Goal: Register for event/course

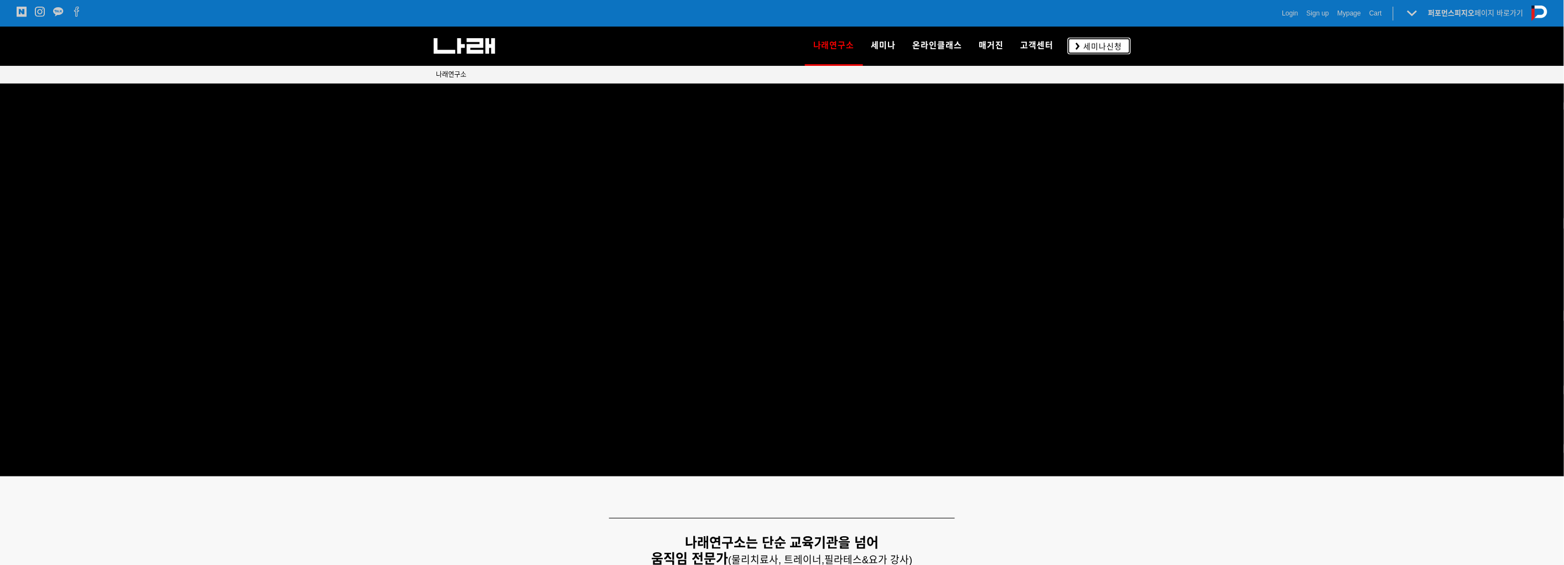
click at [1079, 48] on icon at bounding box center [1078, 46] width 4 height 7
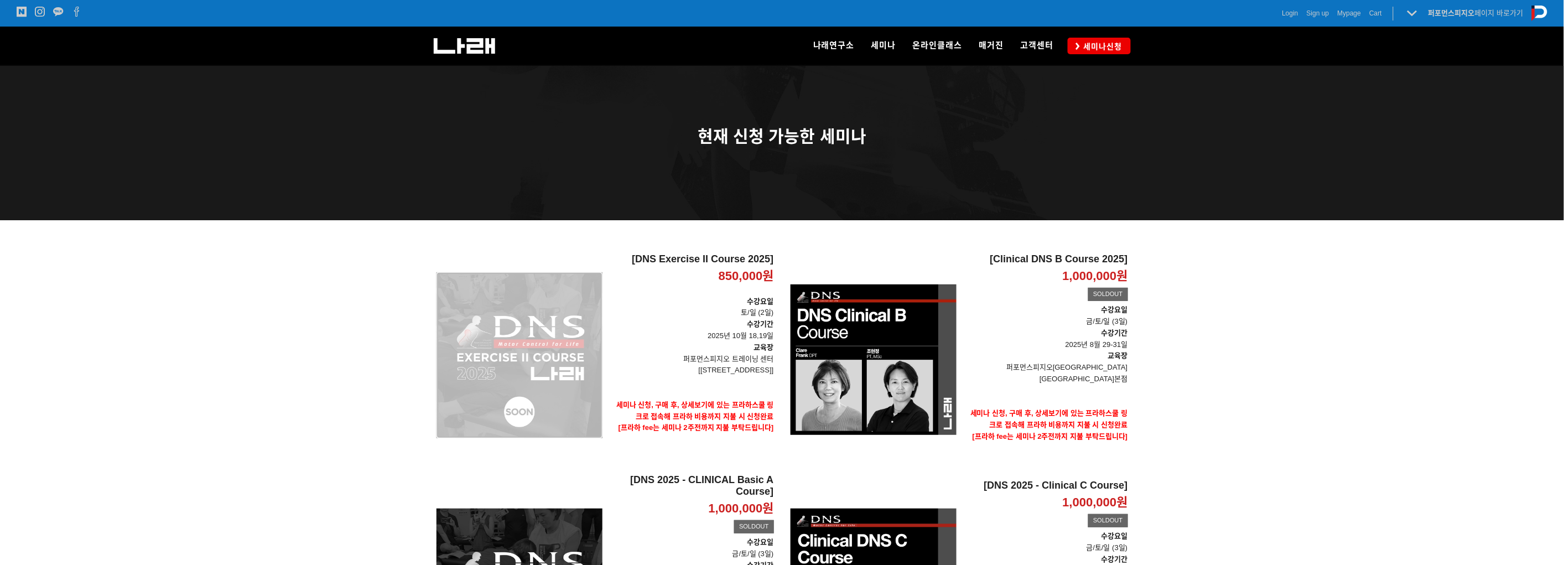
click at [590, 316] on div "[DNS Exercise II Course 2025] 850,000원 TIME SALE" at bounding box center [519, 355] width 166 height 204
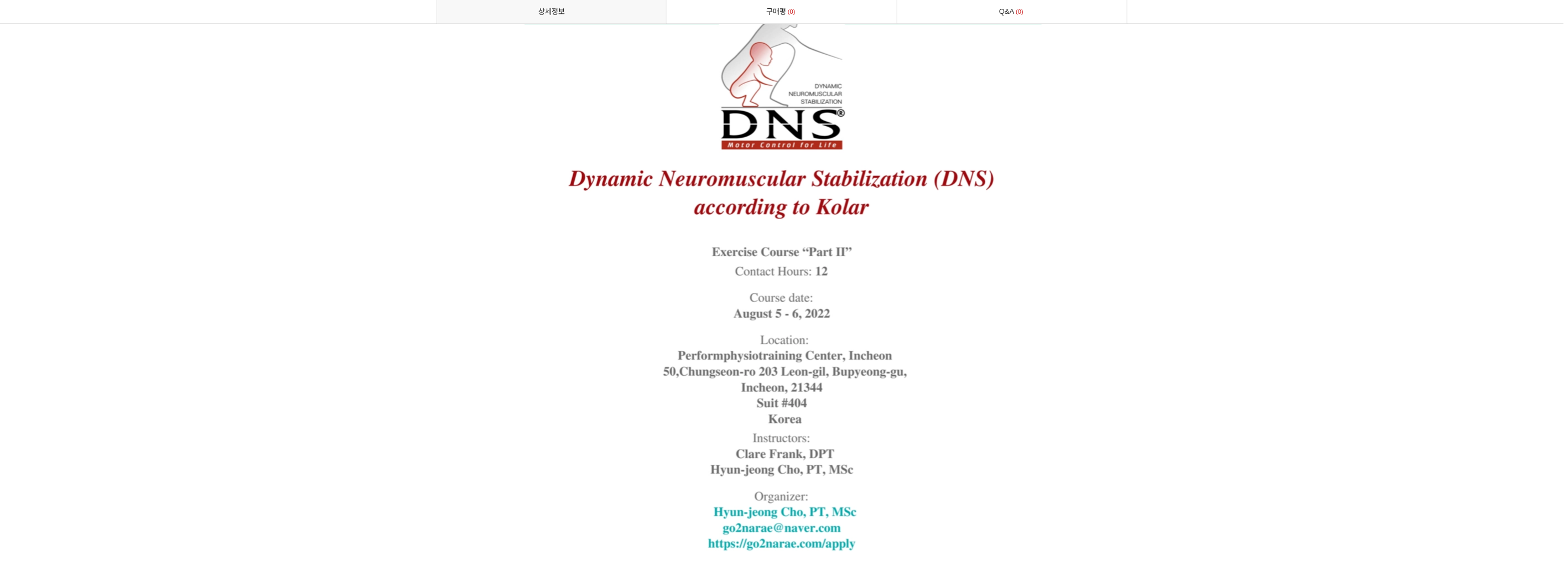
scroll to position [2897, 0]
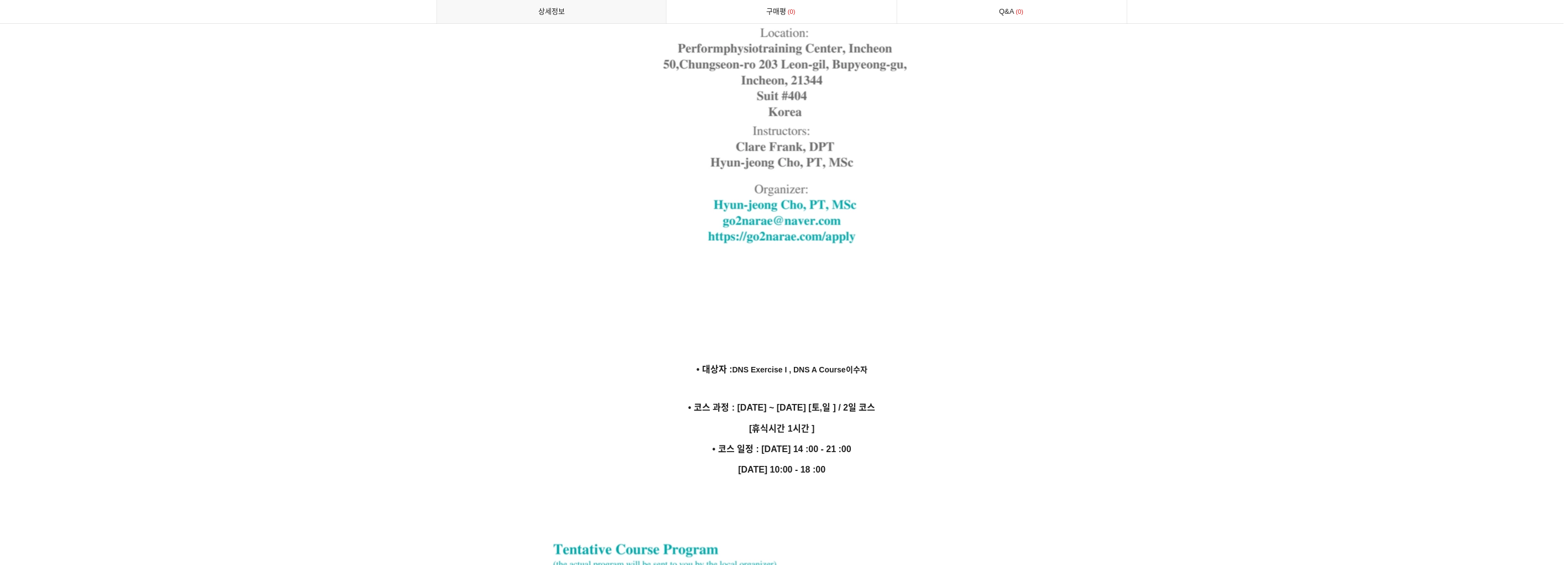
drag, startPoint x: 787, startPoint y: 426, endPoint x: 892, endPoint y: 425, distance: 104.5
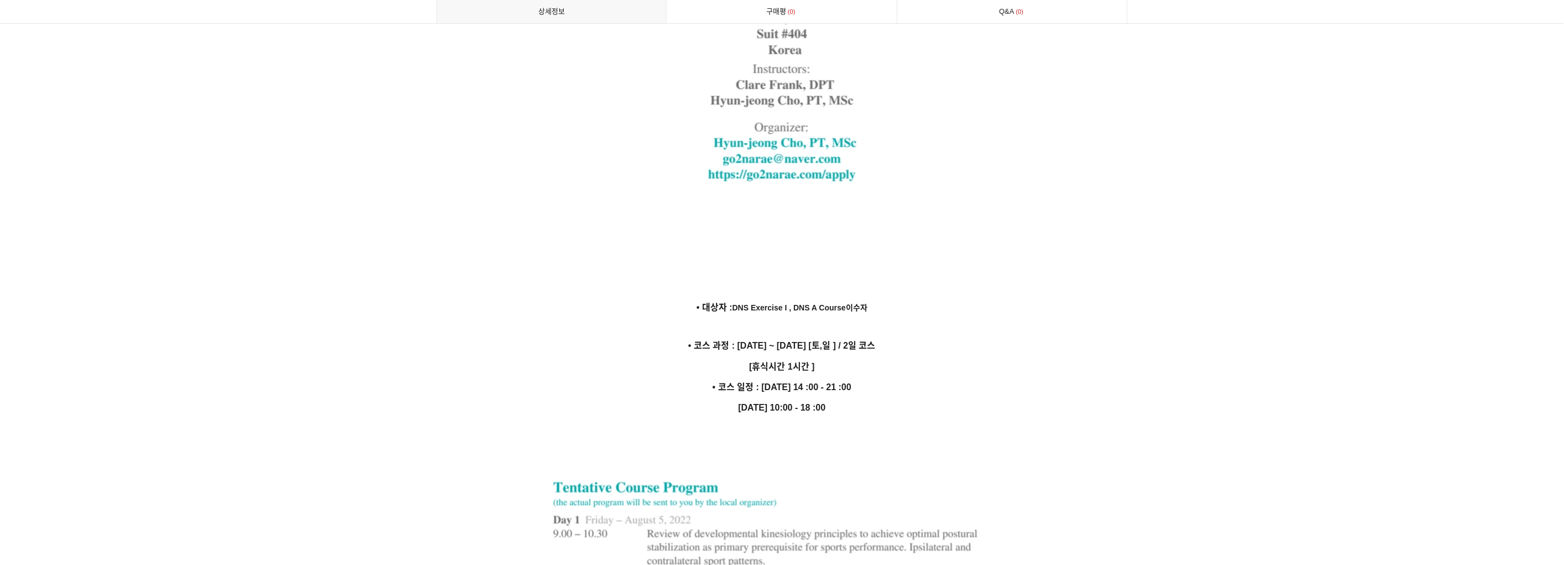
drag, startPoint x: 792, startPoint y: 391, endPoint x: 936, endPoint y: 389, distance: 144.4
click at [936, 400] on p "10월 19일 10:00 - 18 :00" at bounding box center [781, 407] width 691 height 15
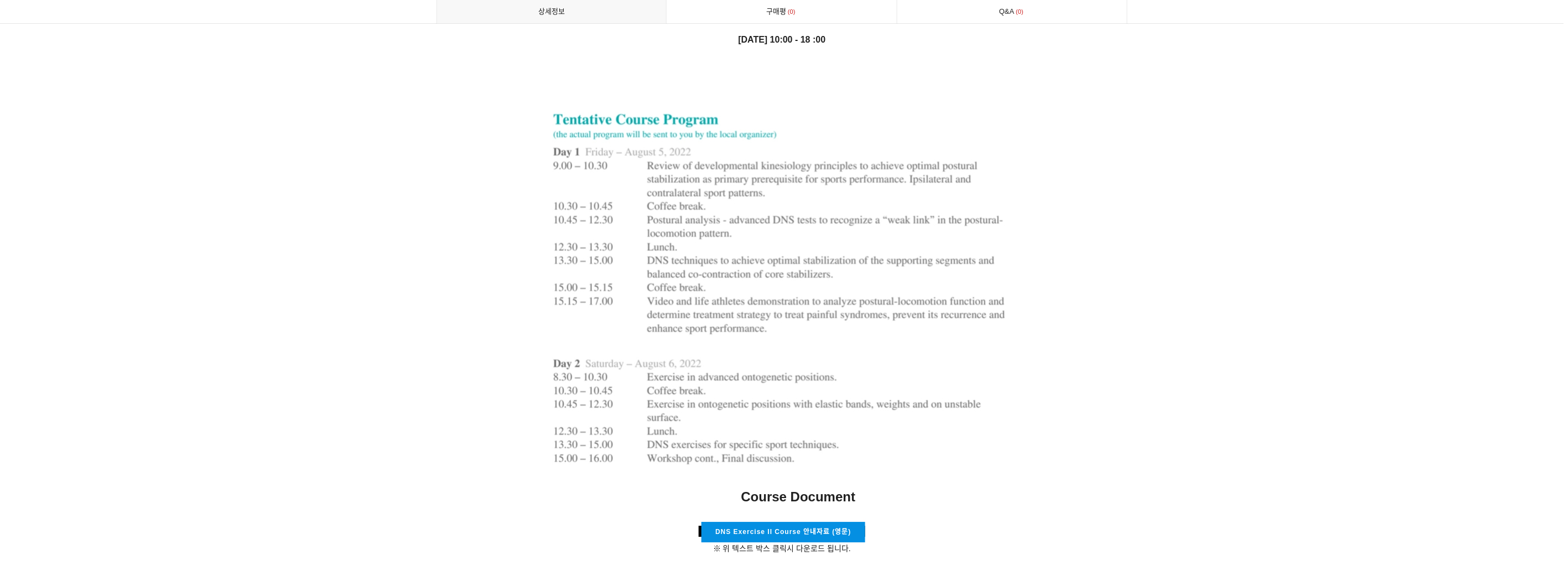
scroll to position [3205, 0]
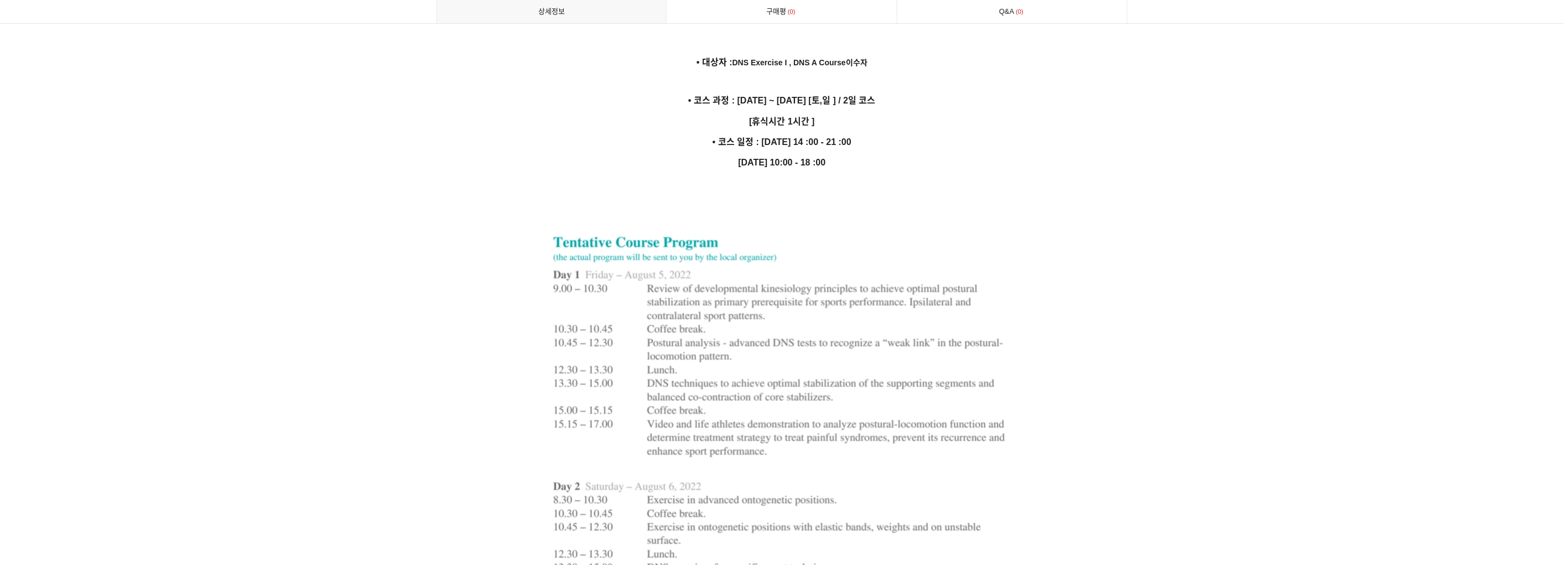
drag, startPoint x: 804, startPoint y: 132, endPoint x: 894, endPoint y: 131, distance: 90.7
click at [893, 134] on p "• 코스 일정 : 10월 18일 14 :00 - 21 :00" at bounding box center [781, 141] width 691 height 15
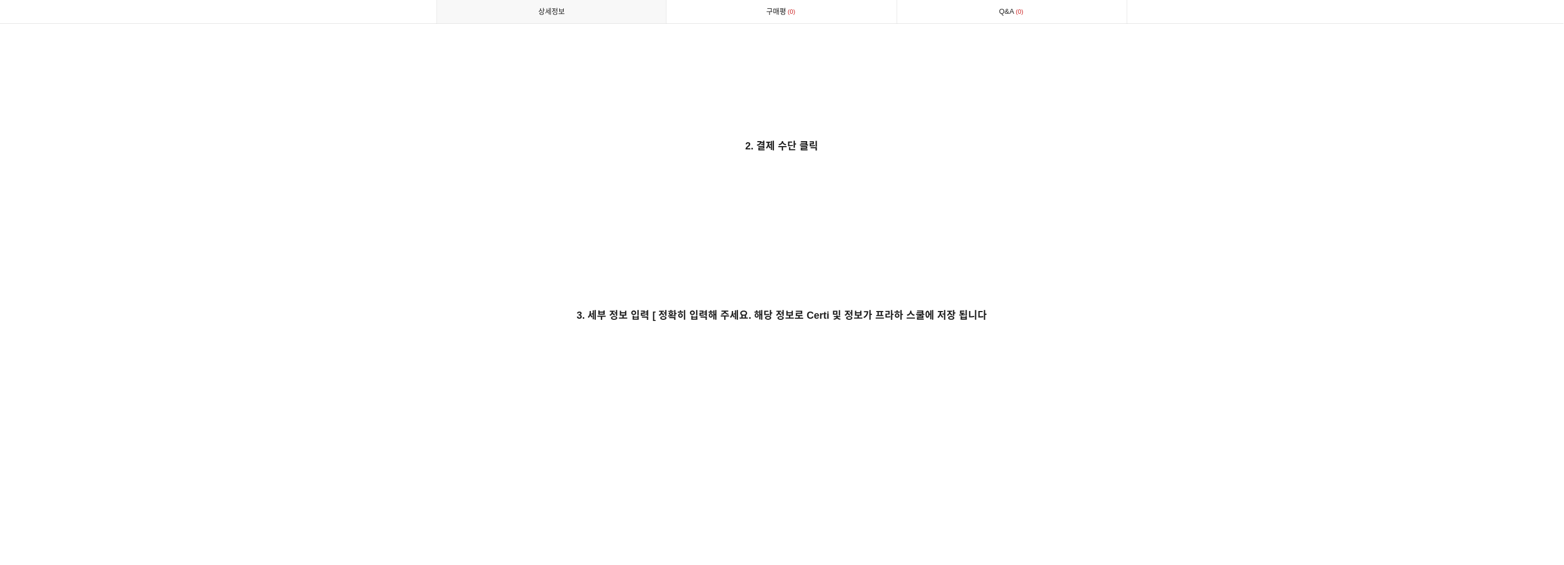
scroll to position [4925, 0]
